Goal: Information Seeking & Learning: Learn about a topic

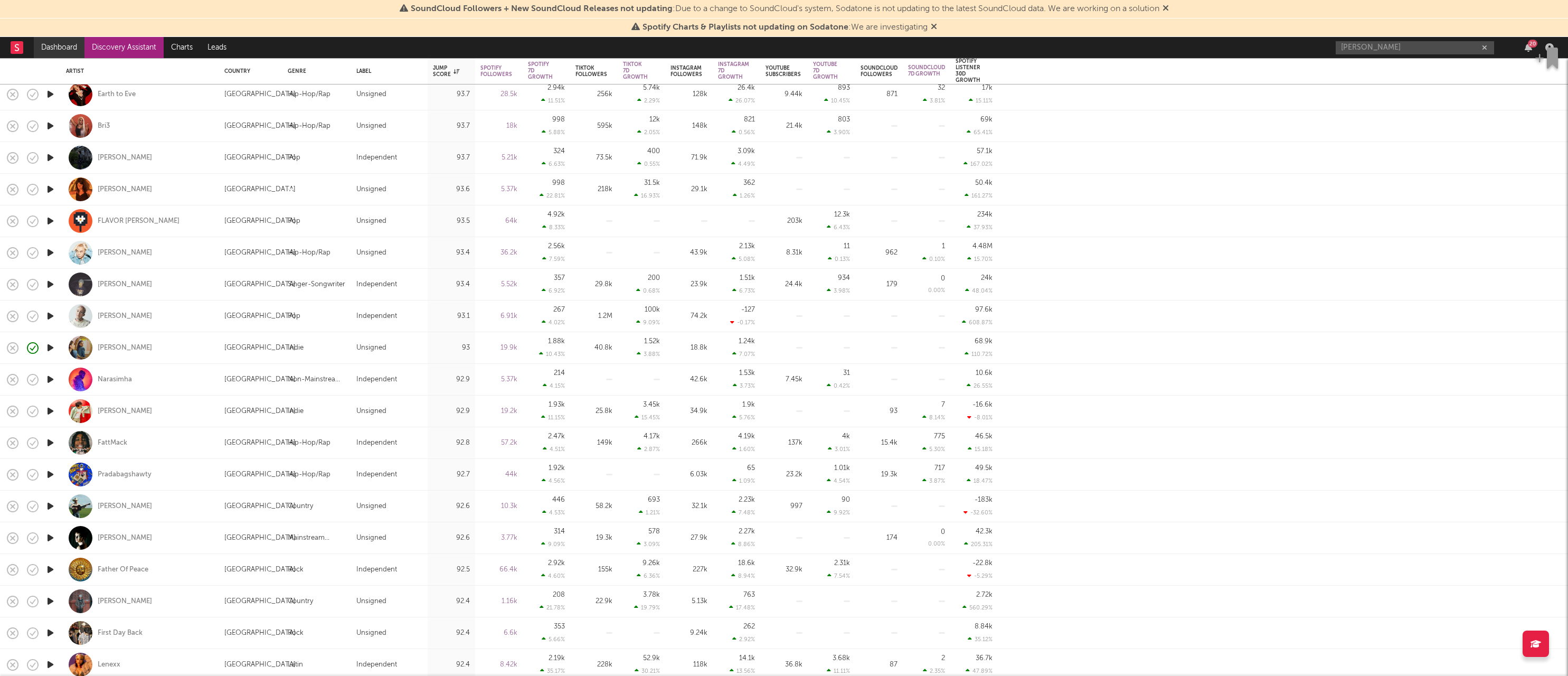
click at [73, 47] on link "Dashboard" at bounding box center [59, 48] width 51 height 21
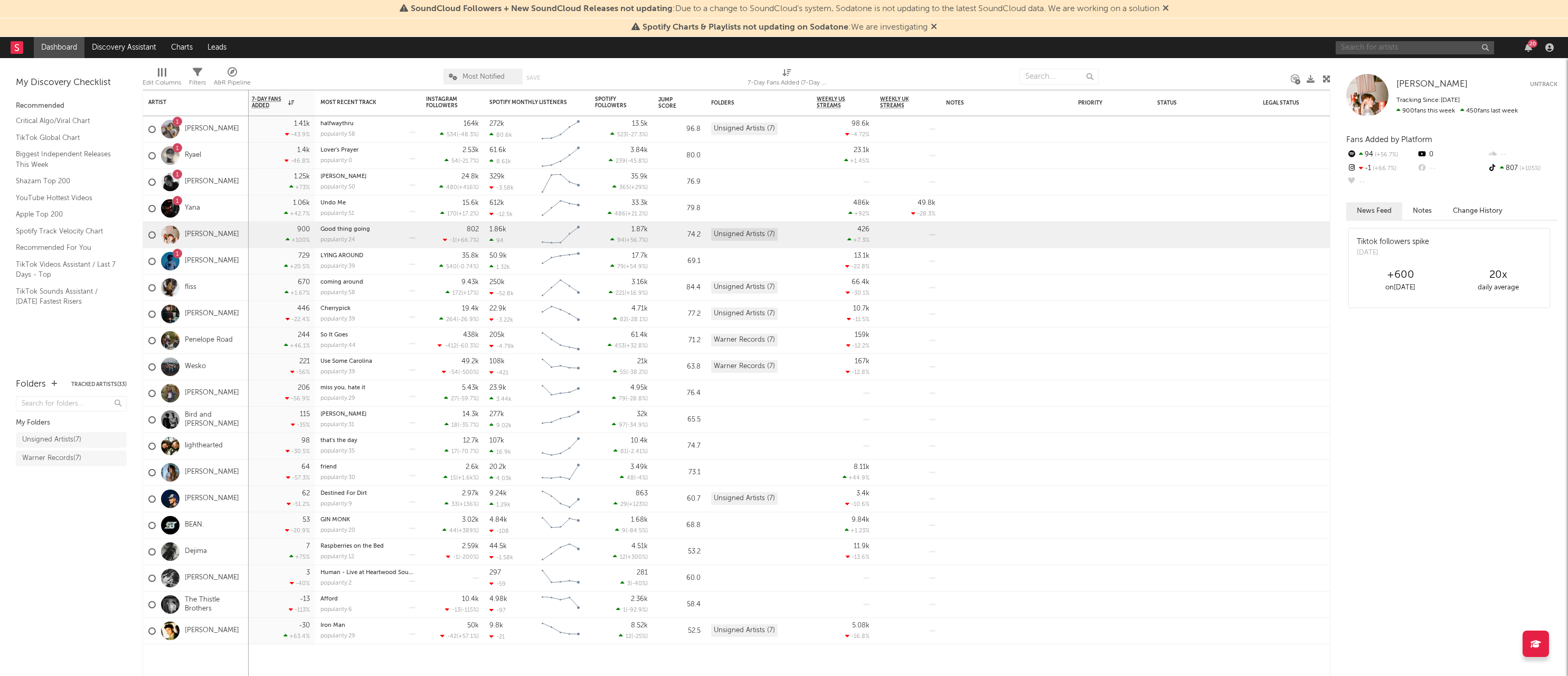
click at [1381, 44] on input "text" at bounding box center [1415, 48] width 158 height 13
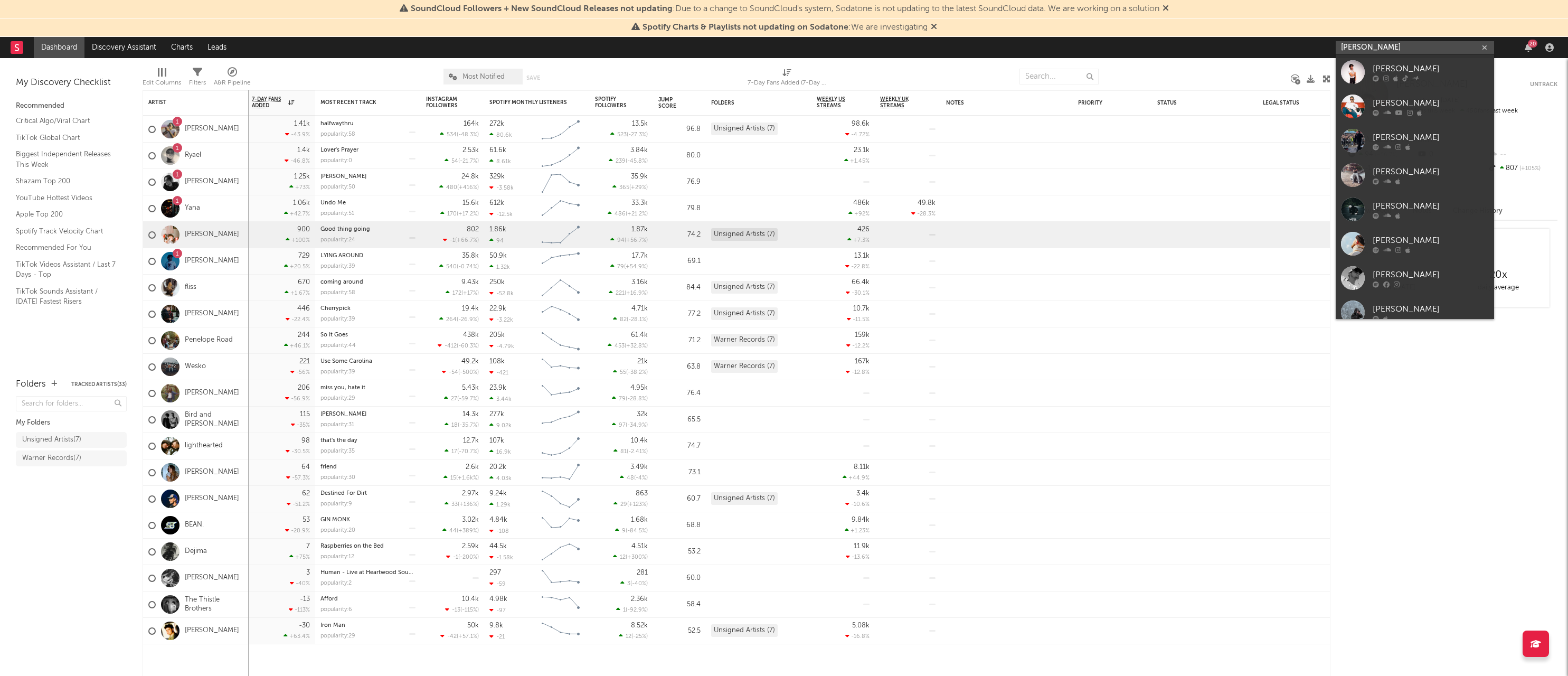
type input "[PERSON_NAME]"
drag, startPoint x: 1381, startPoint y: 44, endPoint x: 1398, endPoint y: 69, distance: 30.2
click at [1398, 69] on div "[PERSON_NAME]" at bounding box center [1430, 68] width 116 height 13
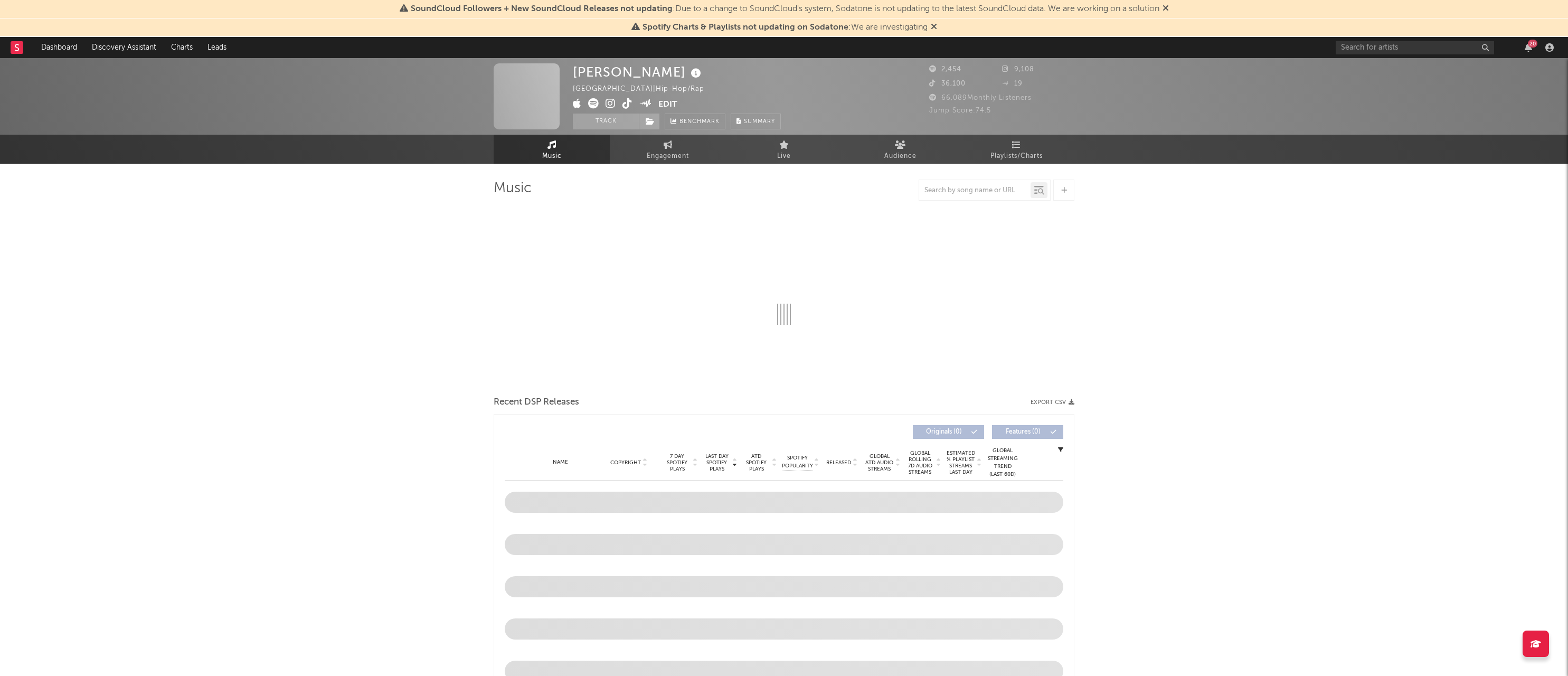
select select "1w"
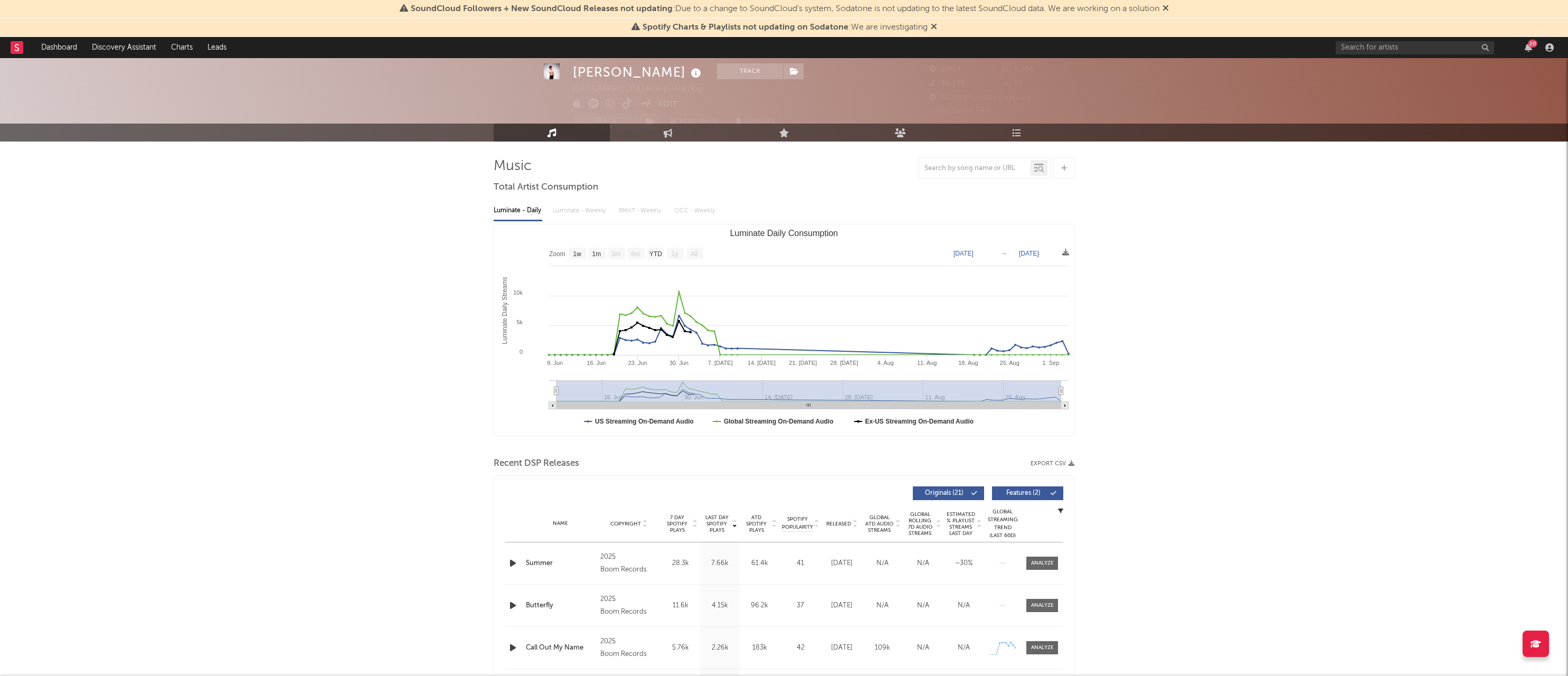
scroll to position [28, 0]
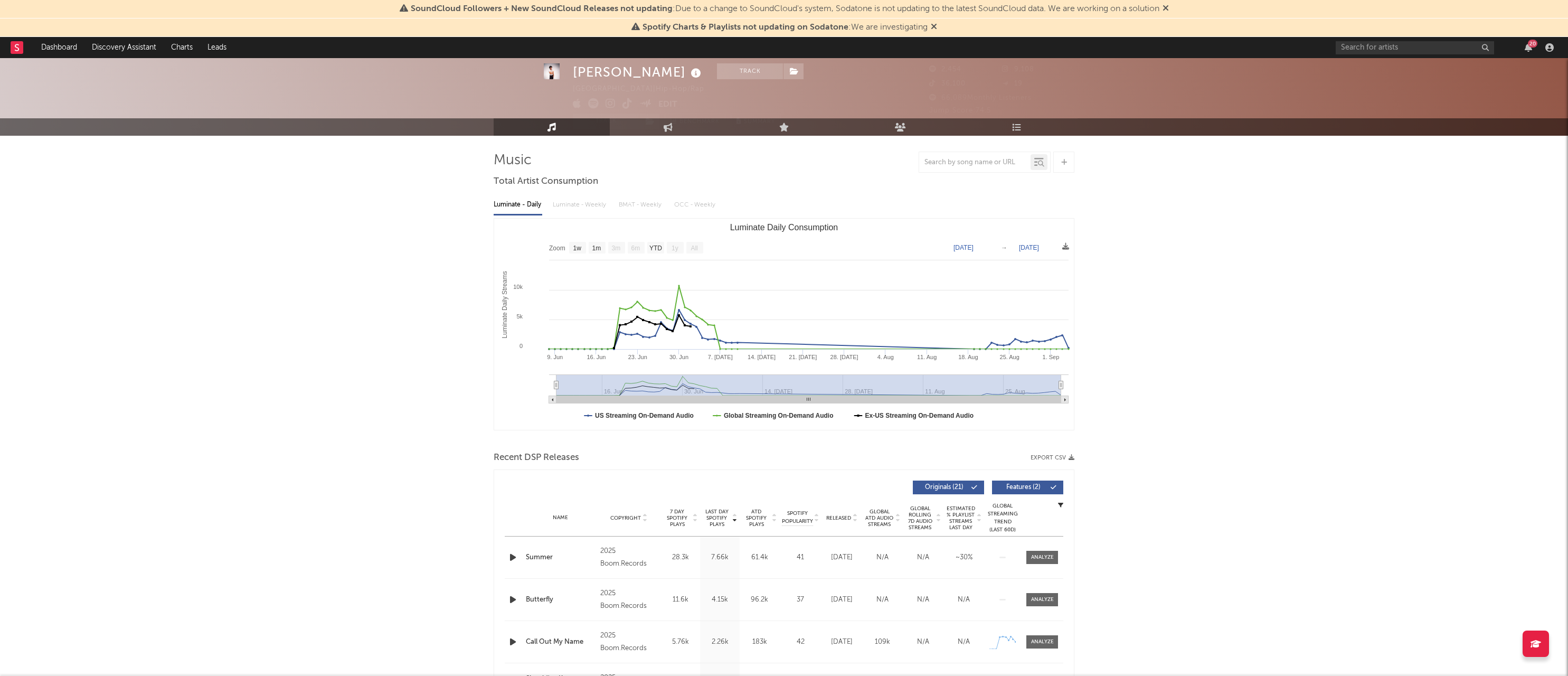
click at [514, 555] on icon "button" at bounding box center [513, 558] width 11 height 13
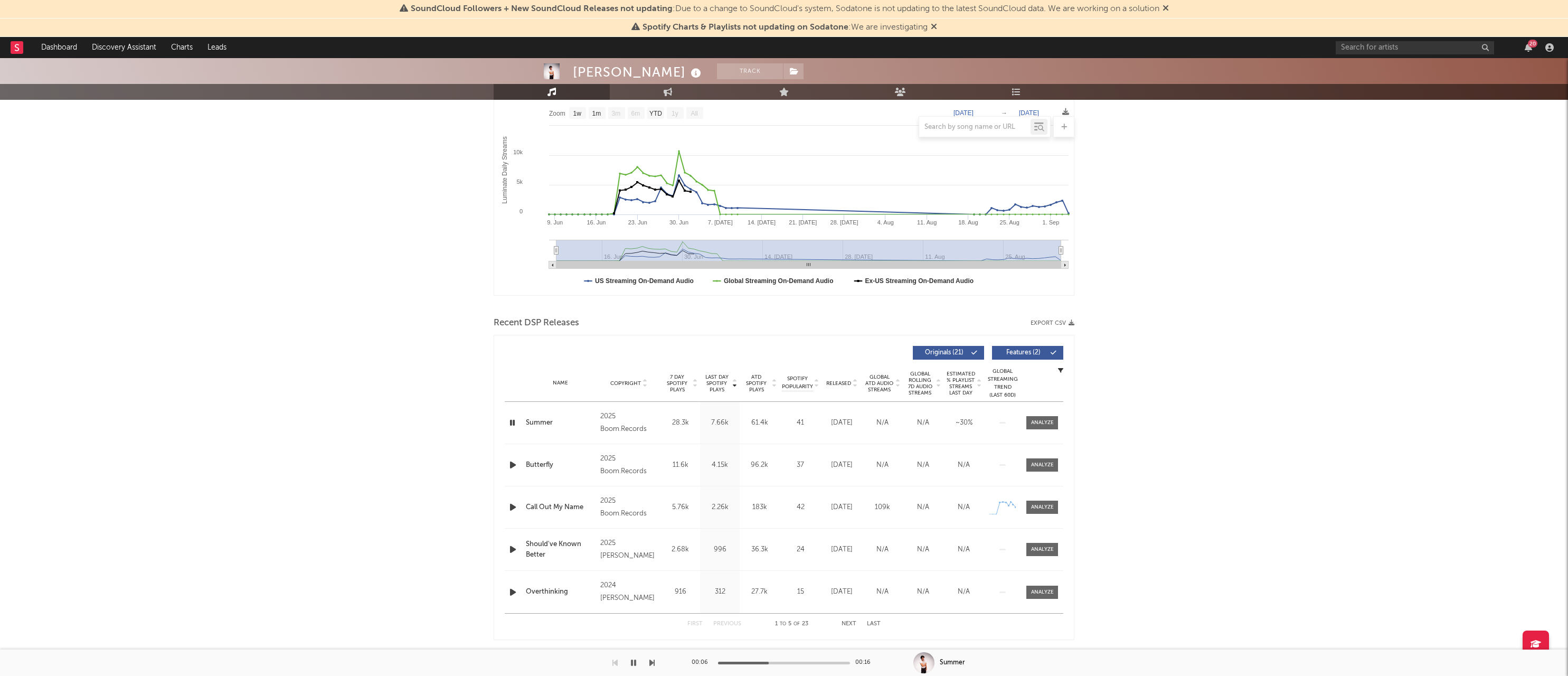
scroll to position [163, 0]
click at [511, 467] on icon "button" at bounding box center [513, 465] width 11 height 13
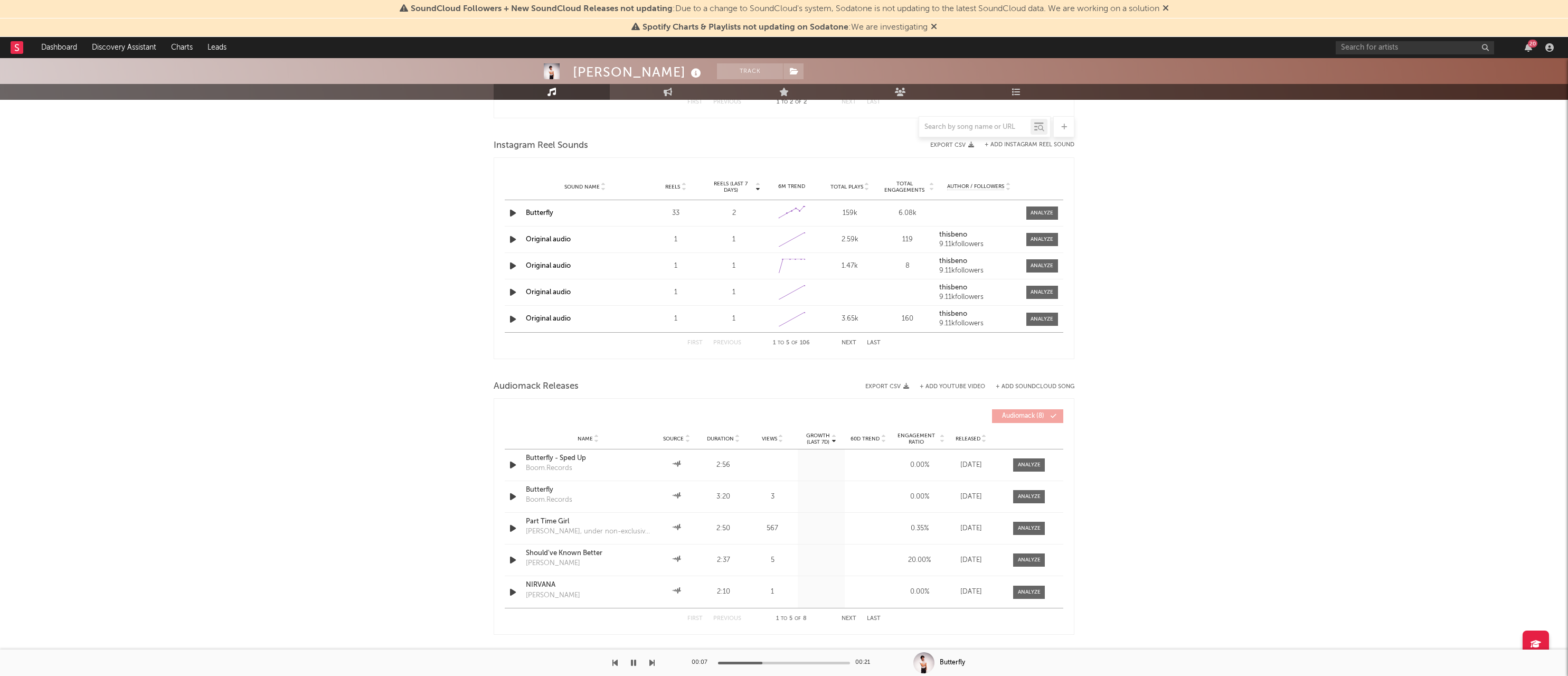
scroll to position [848, 0]
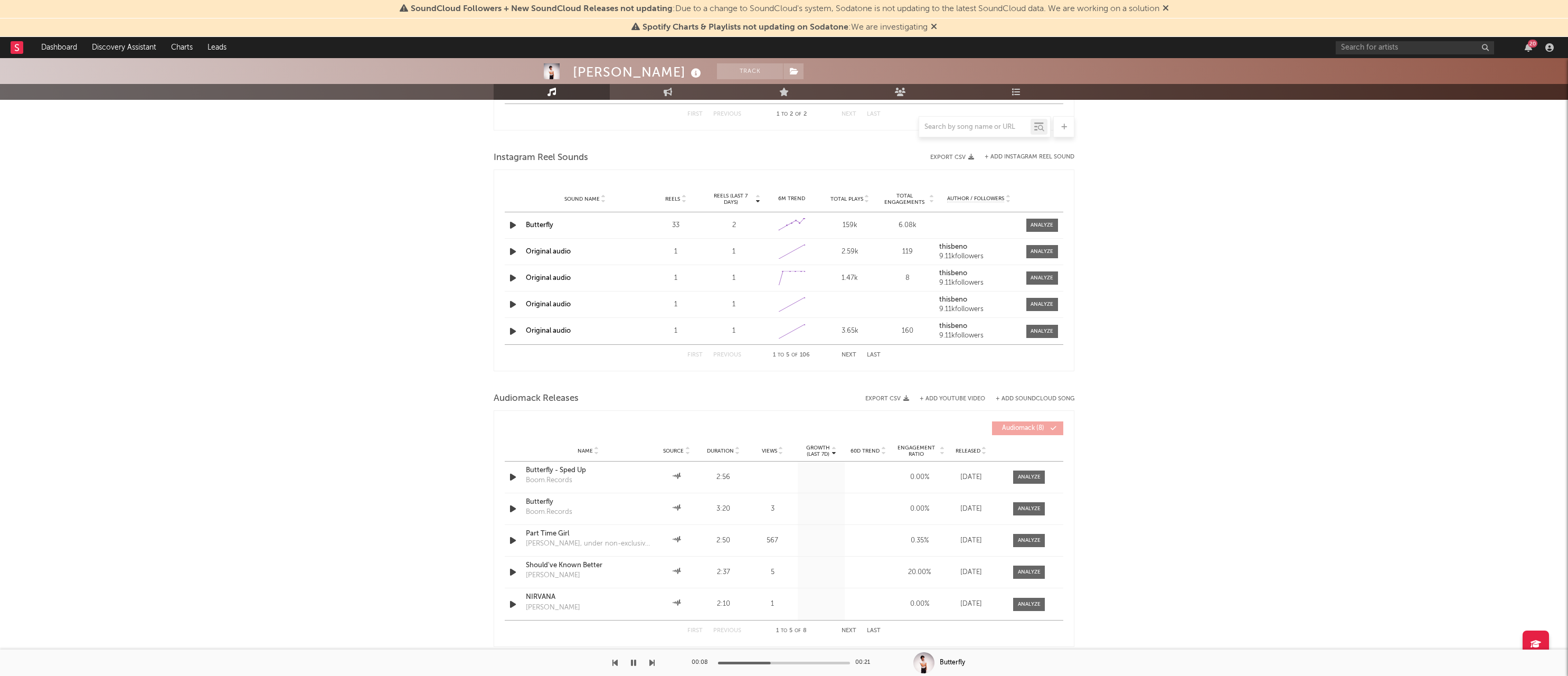
click at [511, 547] on div "Name Part Time Girl Beno, under non-exclusive license to Green Line Records Sou…" at bounding box center [784, 540] width 559 height 31
click at [511, 541] on icon "button" at bounding box center [513, 541] width 11 height 13
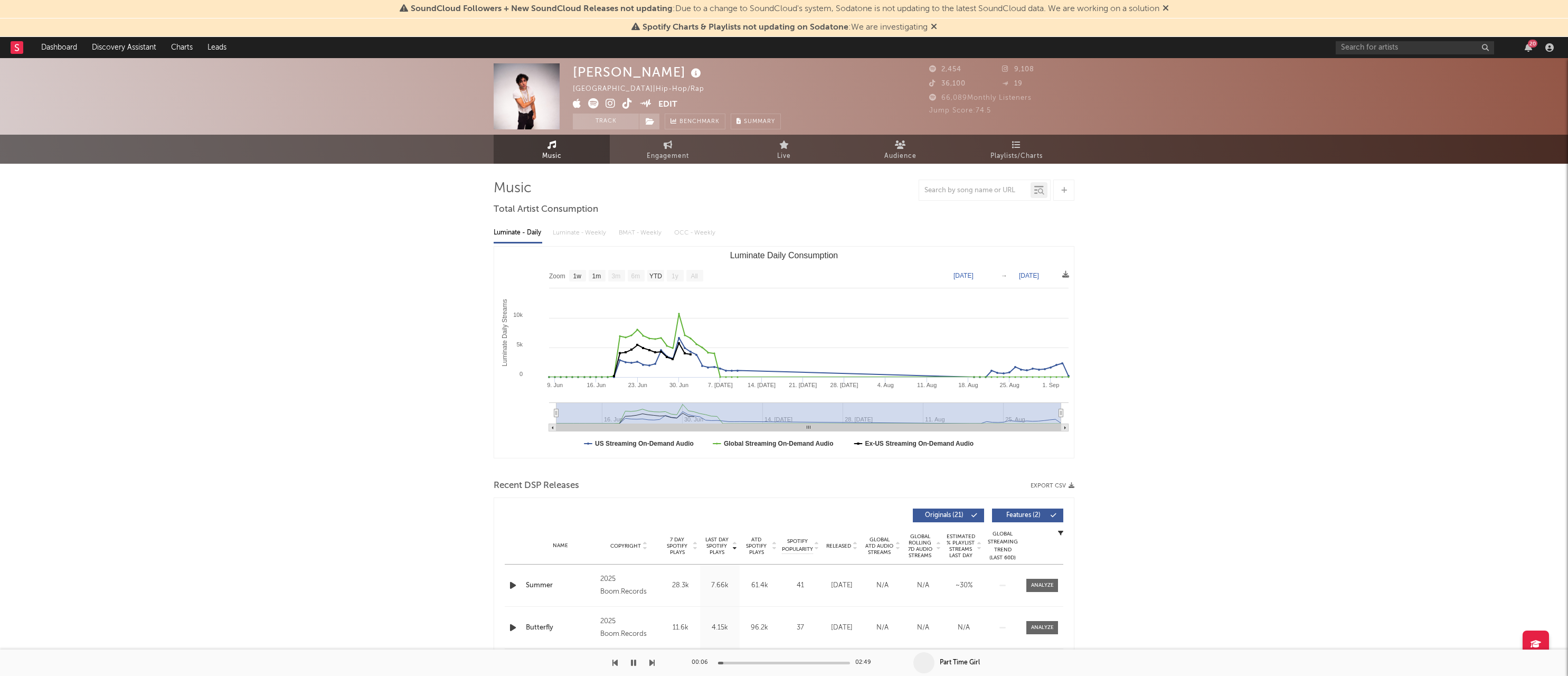
scroll to position [0, 0]
click at [622, 125] on button "Track" at bounding box center [606, 121] width 66 height 16
select select "1w"
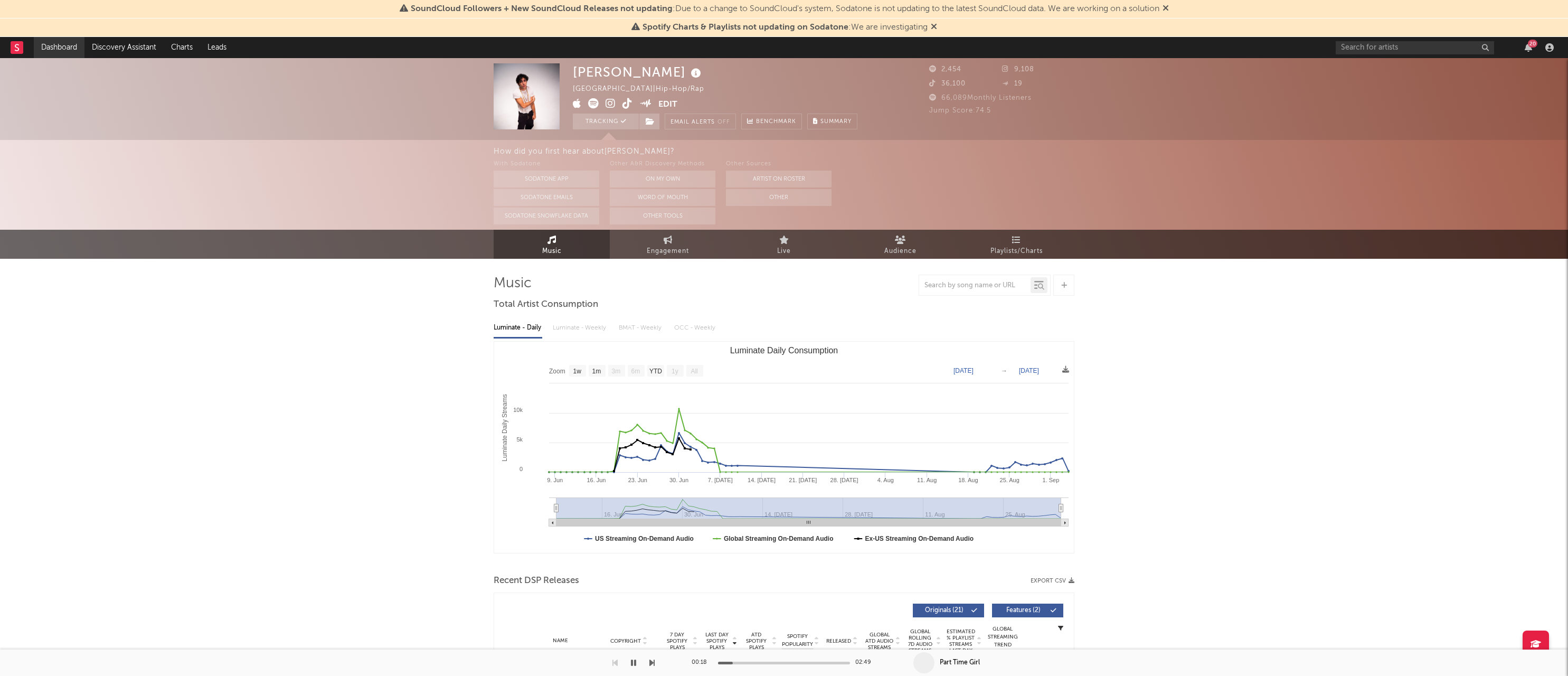
click at [72, 48] on link "Dashboard" at bounding box center [59, 48] width 51 height 21
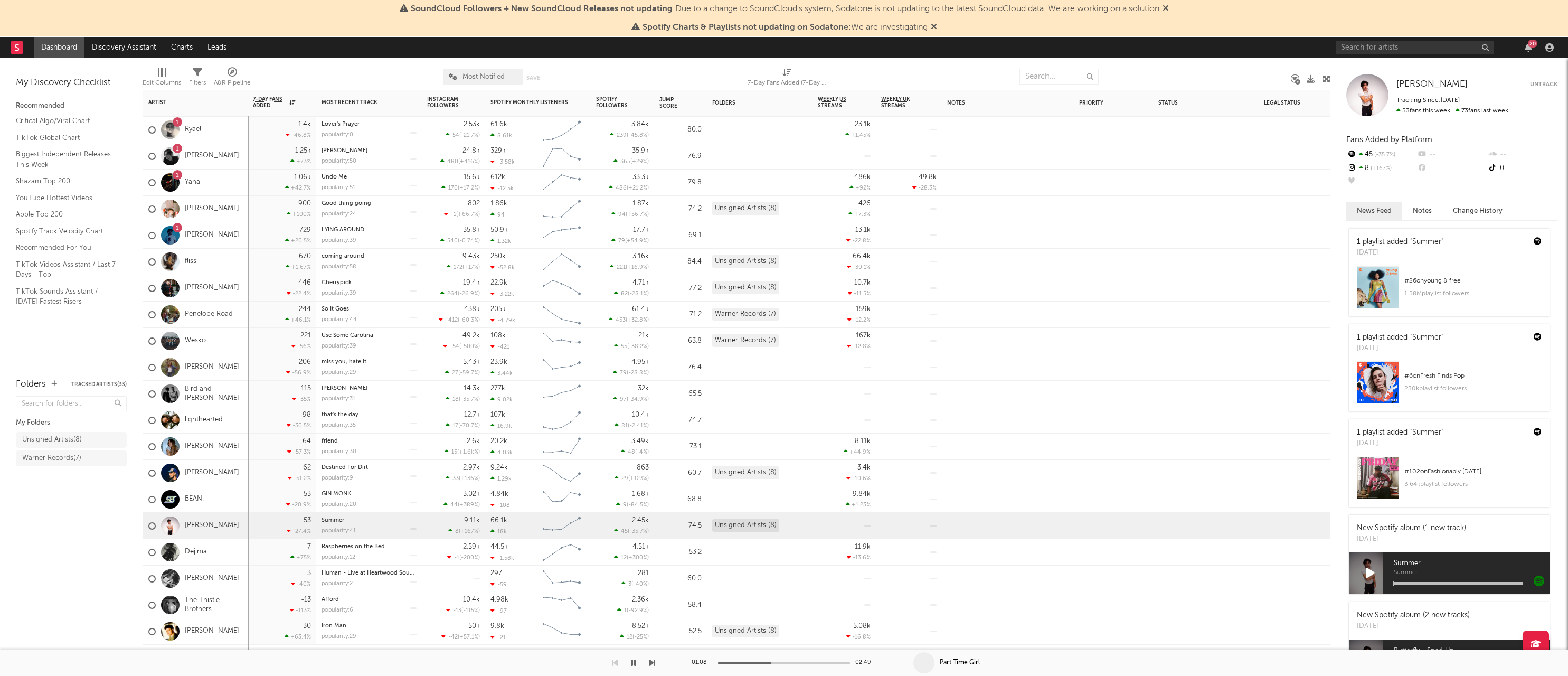
click at [631, 664] on icon "button" at bounding box center [633, 663] width 5 height 9
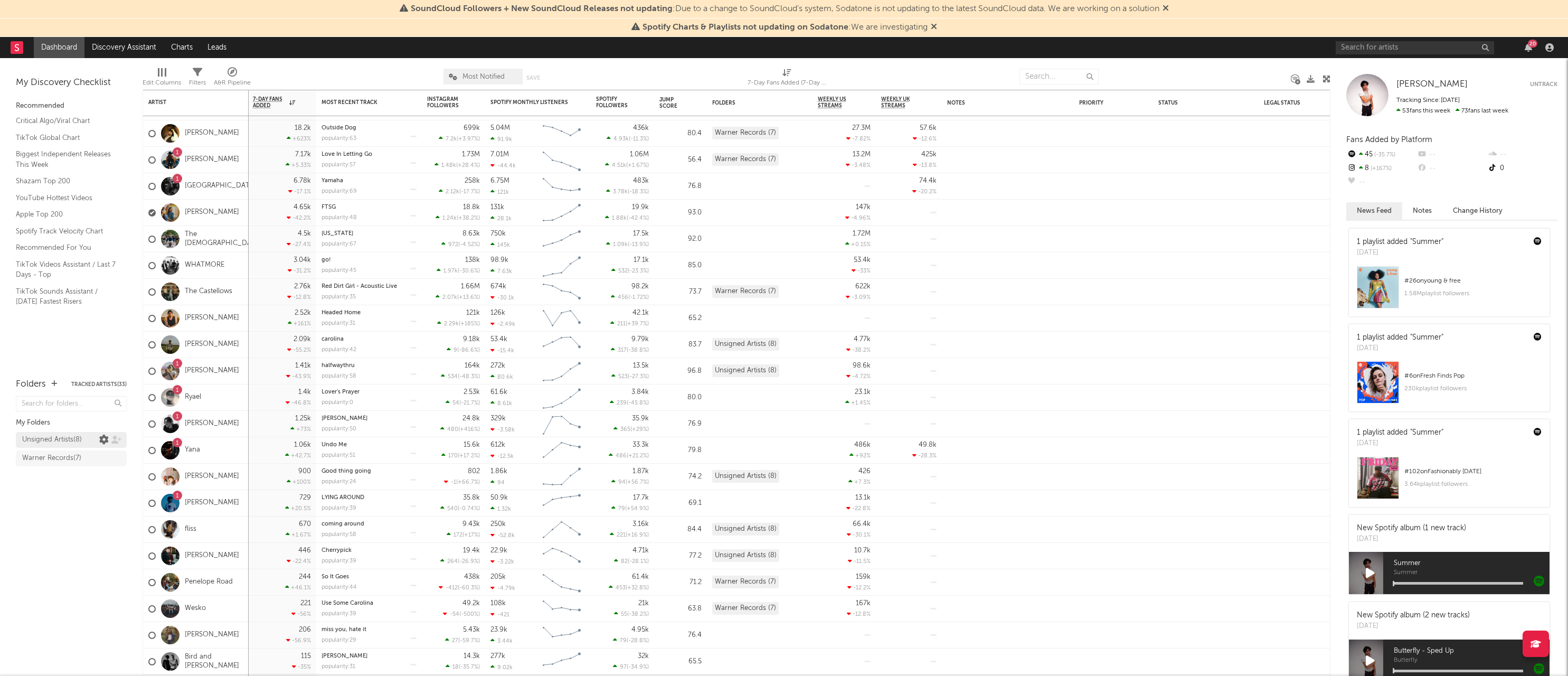
click at [109, 435] on icon at bounding box center [104, 440] width 10 height 10
click at [83, 432] on link "Unsigned Artists ( 8 )" at bounding box center [71, 440] width 111 height 16
click at [82, 434] on div "Unsigned Artists ( 8 )" at bounding box center [52, 440] width 60 height 13
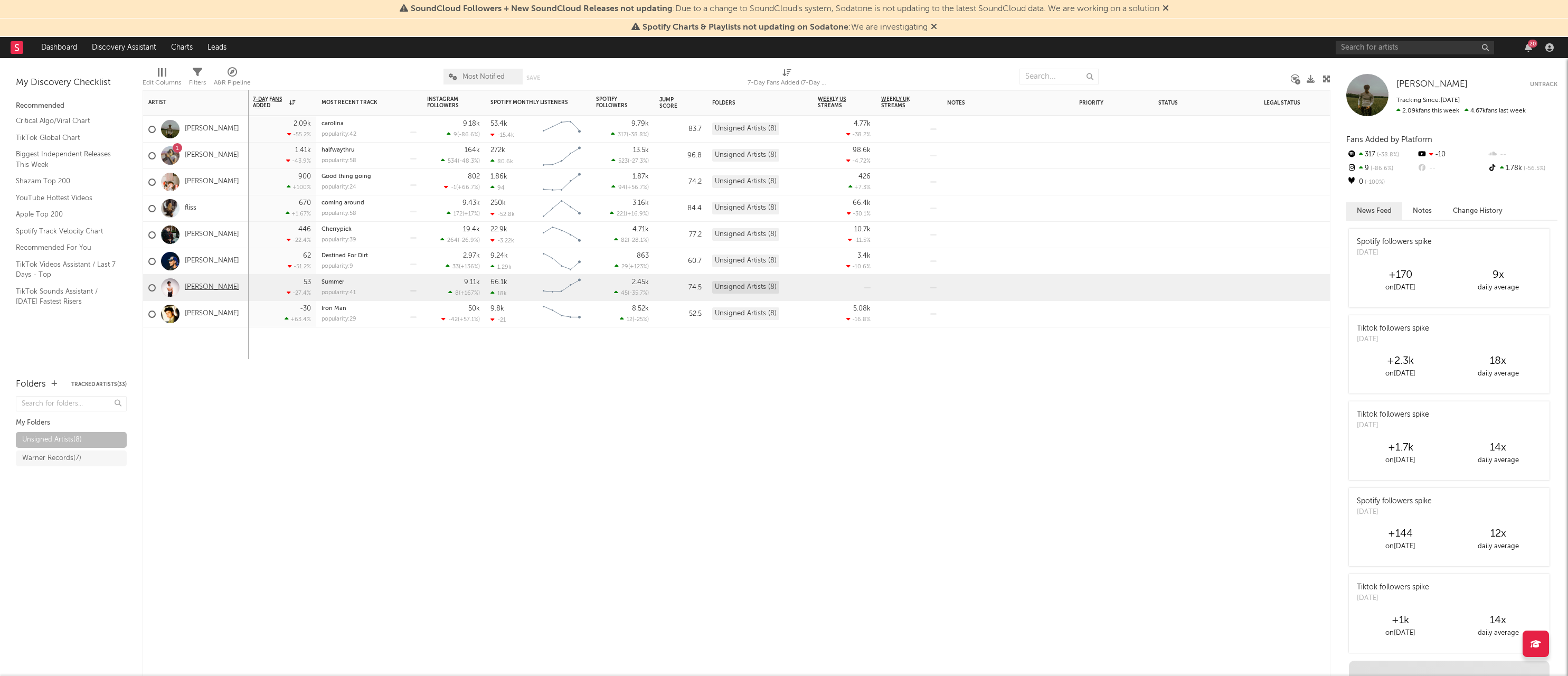
click at [198, 285] on link "[PERSON_NAME]" at bounding box center [212, 287] width 54 height 9
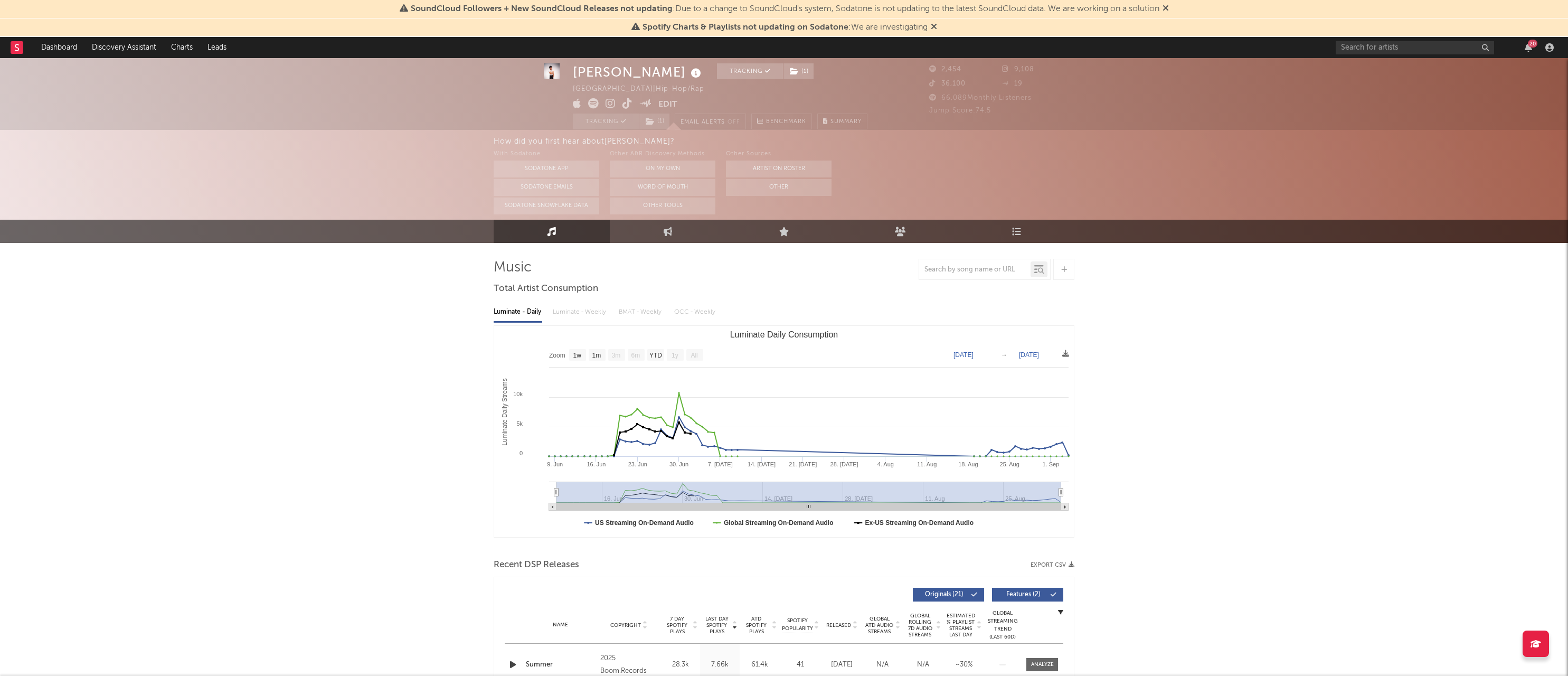
scroll to position [14, 0]
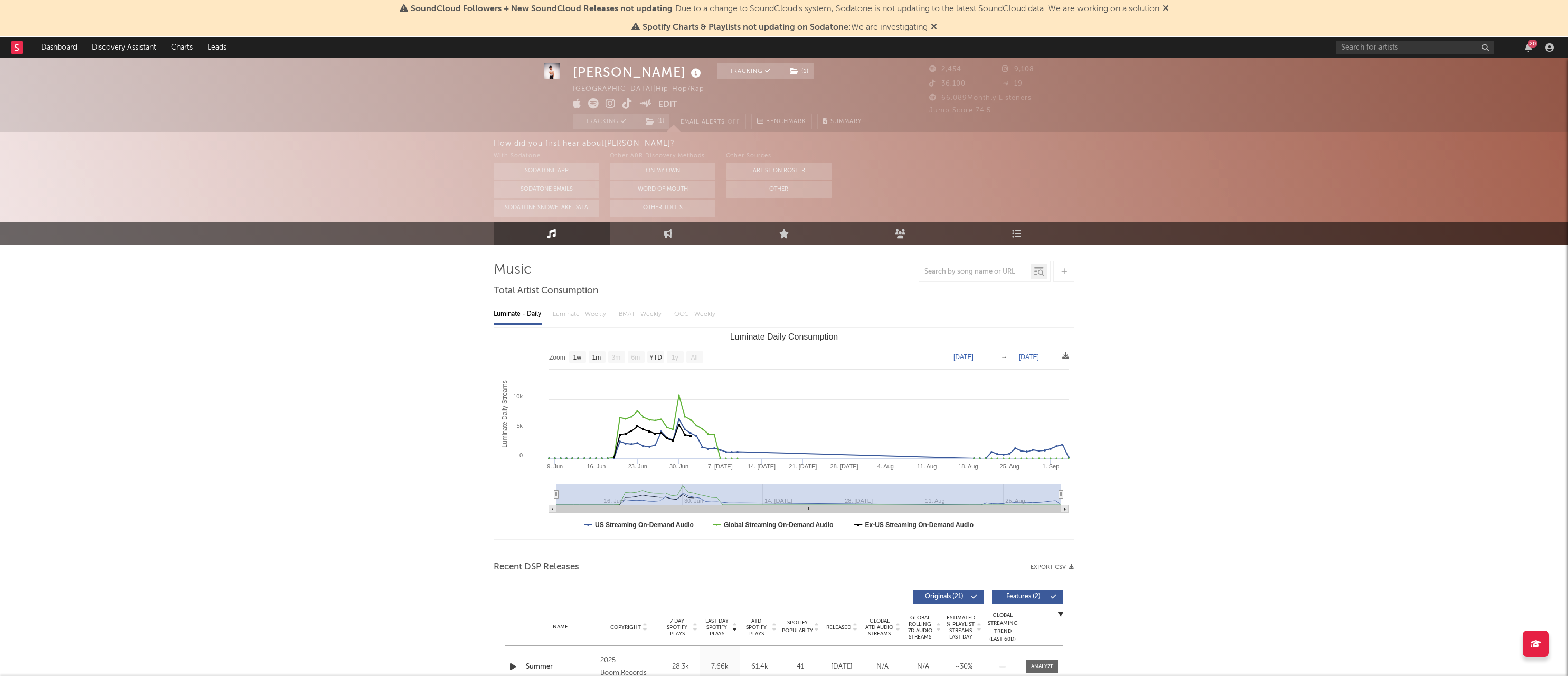
click at [617, 314] on div "Luminate - Daily Luminate - Weekly BMAT - Weekly OCC - Weekly" at bounding box center [784, 314] width 581 height 18
click at [634, 314] on div "Luminate - Daily Luminate - Weekly BMAT - Weekly OCC - Weekly" at bounding box center [784, 314] width 581 height 18
click at [580, 359] on text "1w" at bounding box center [578, 357] width 9 height 7
select select "1w"
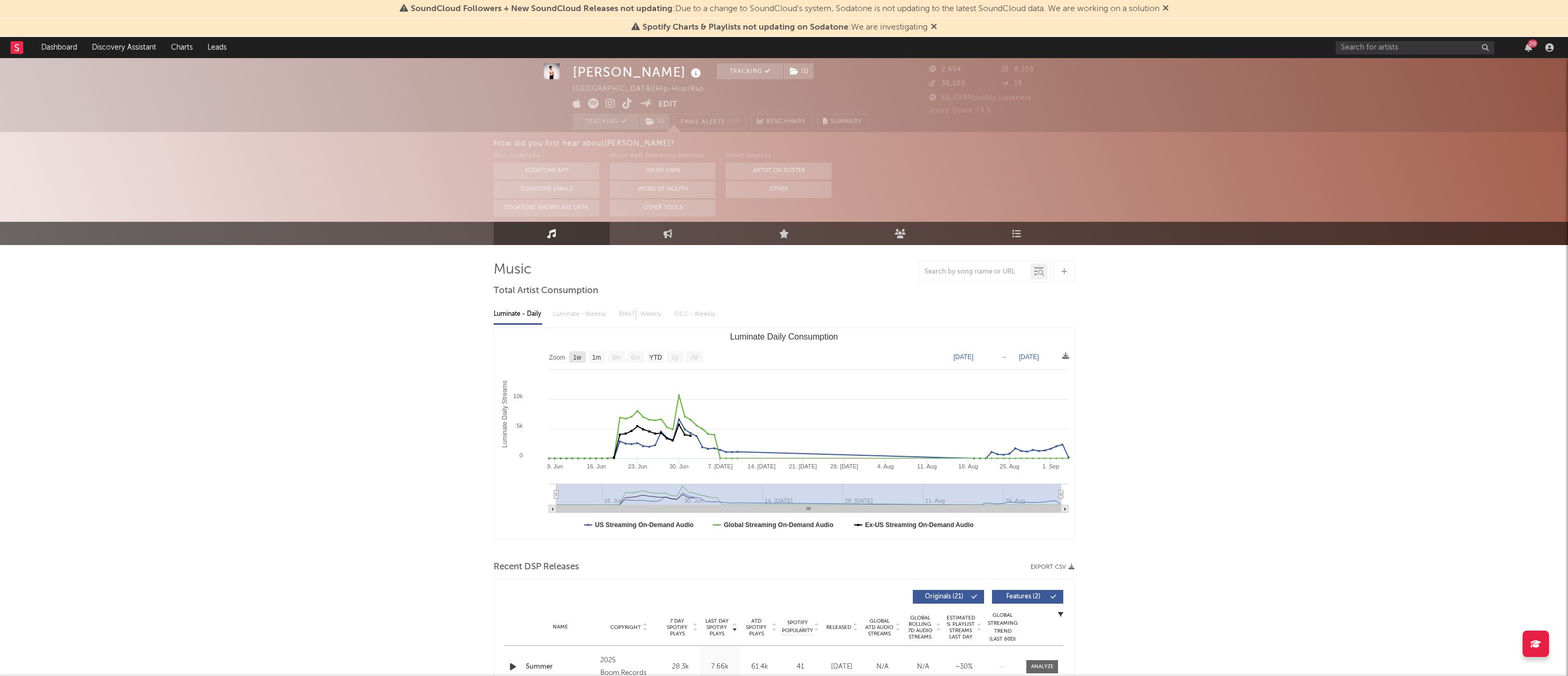
type input "2025-08-29"
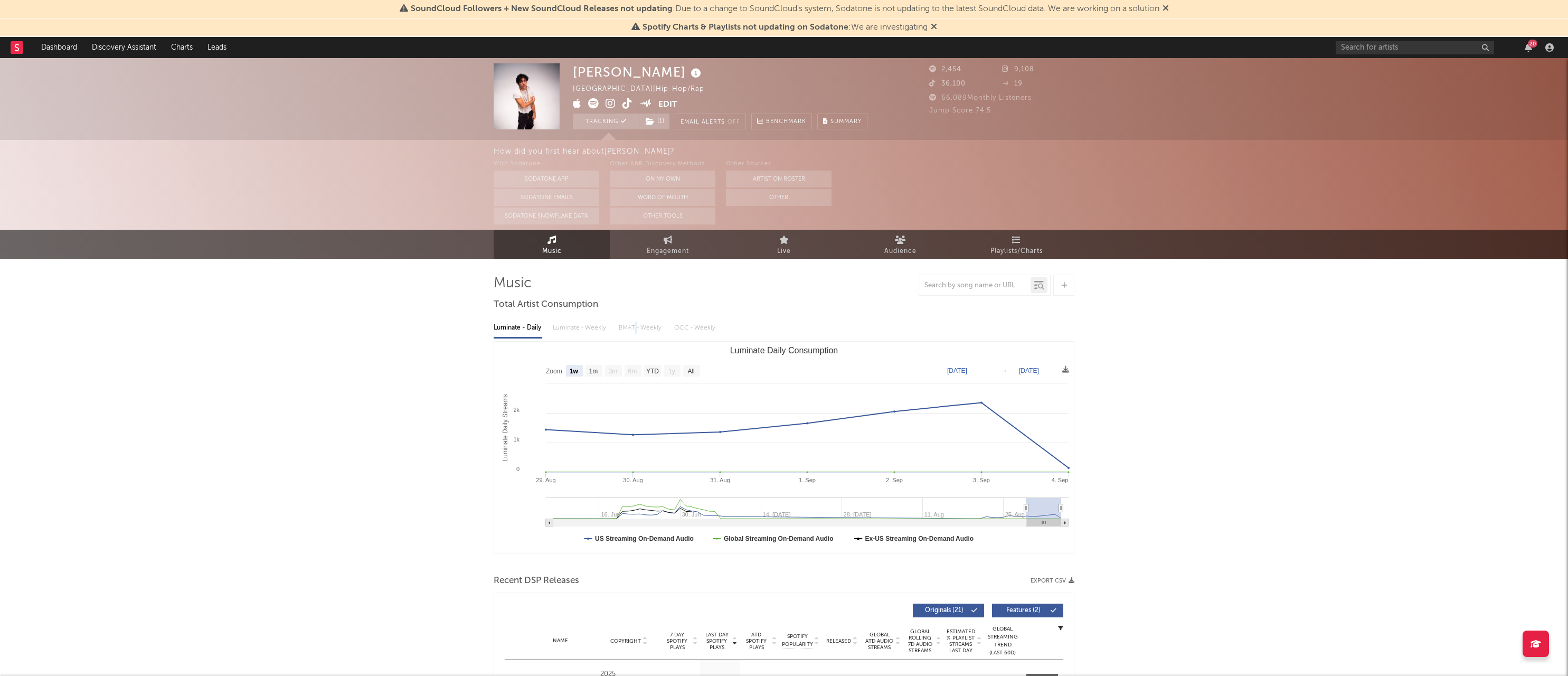
scroll to position [0, 0]
